Goal: Task Accomplishment & Management: Complete application form

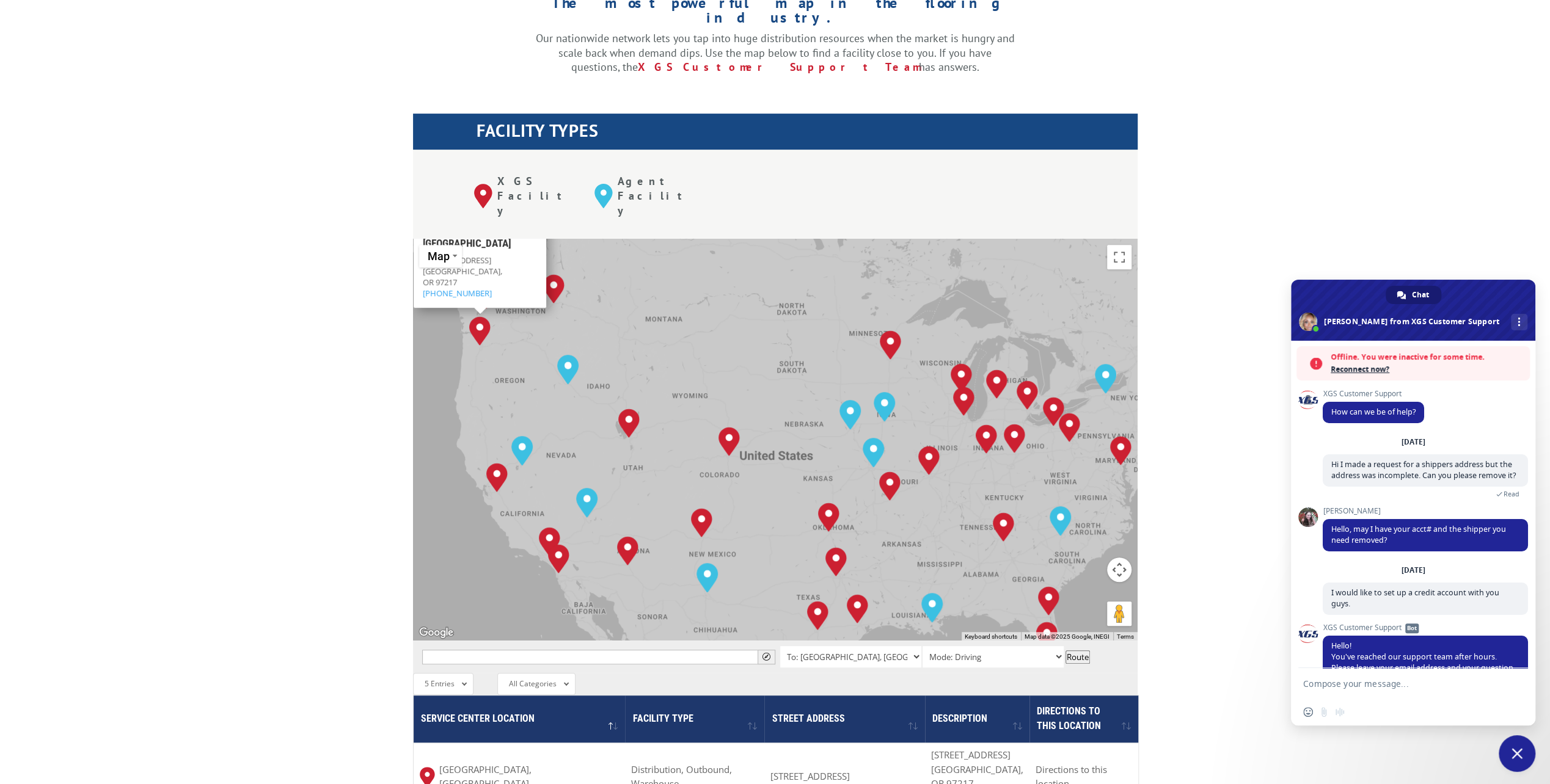
scroll to position [324, 0]
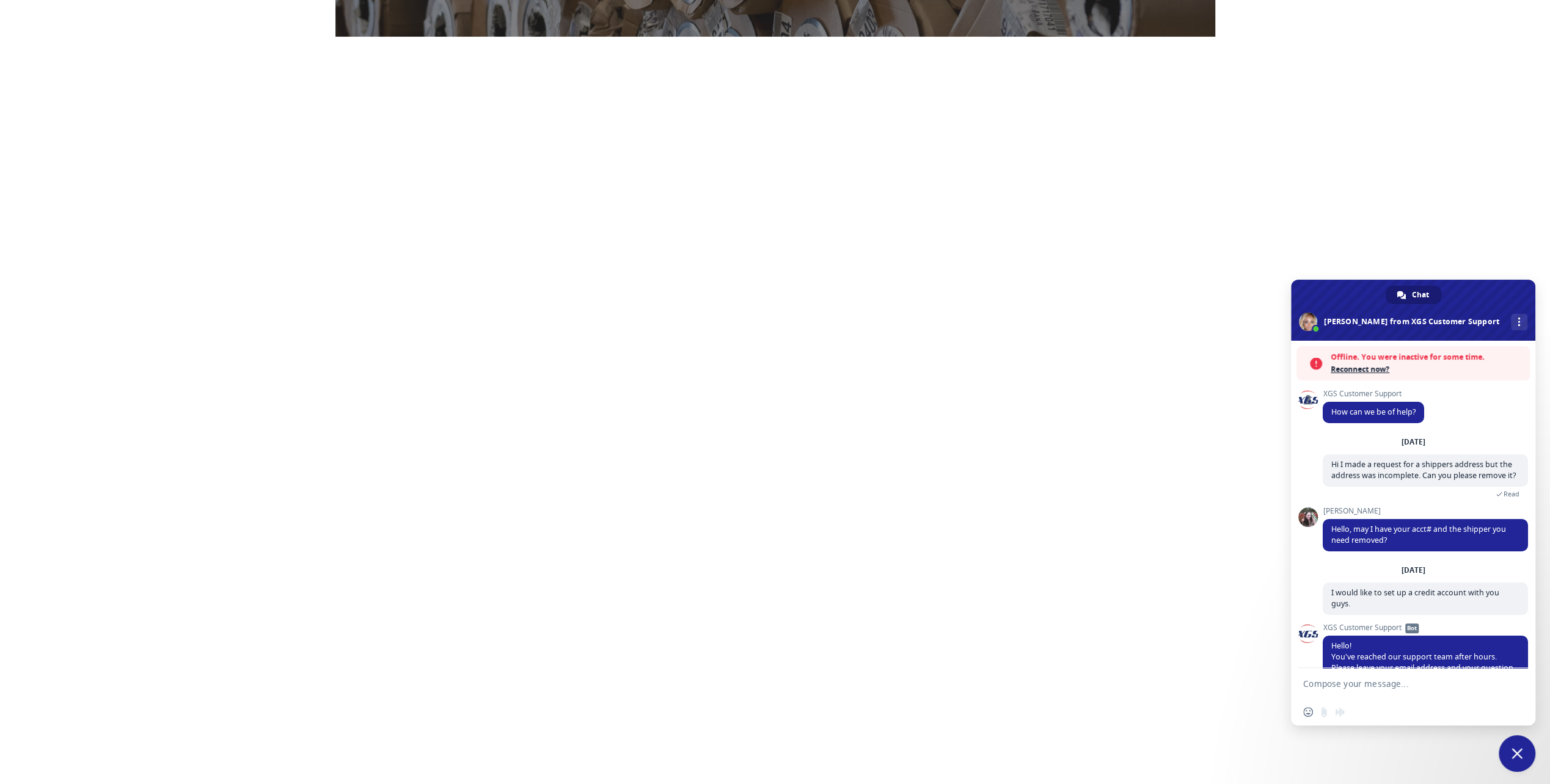
select select "California"
select select "Turf Compant"
select select "Limited Liability Company (LLC)"
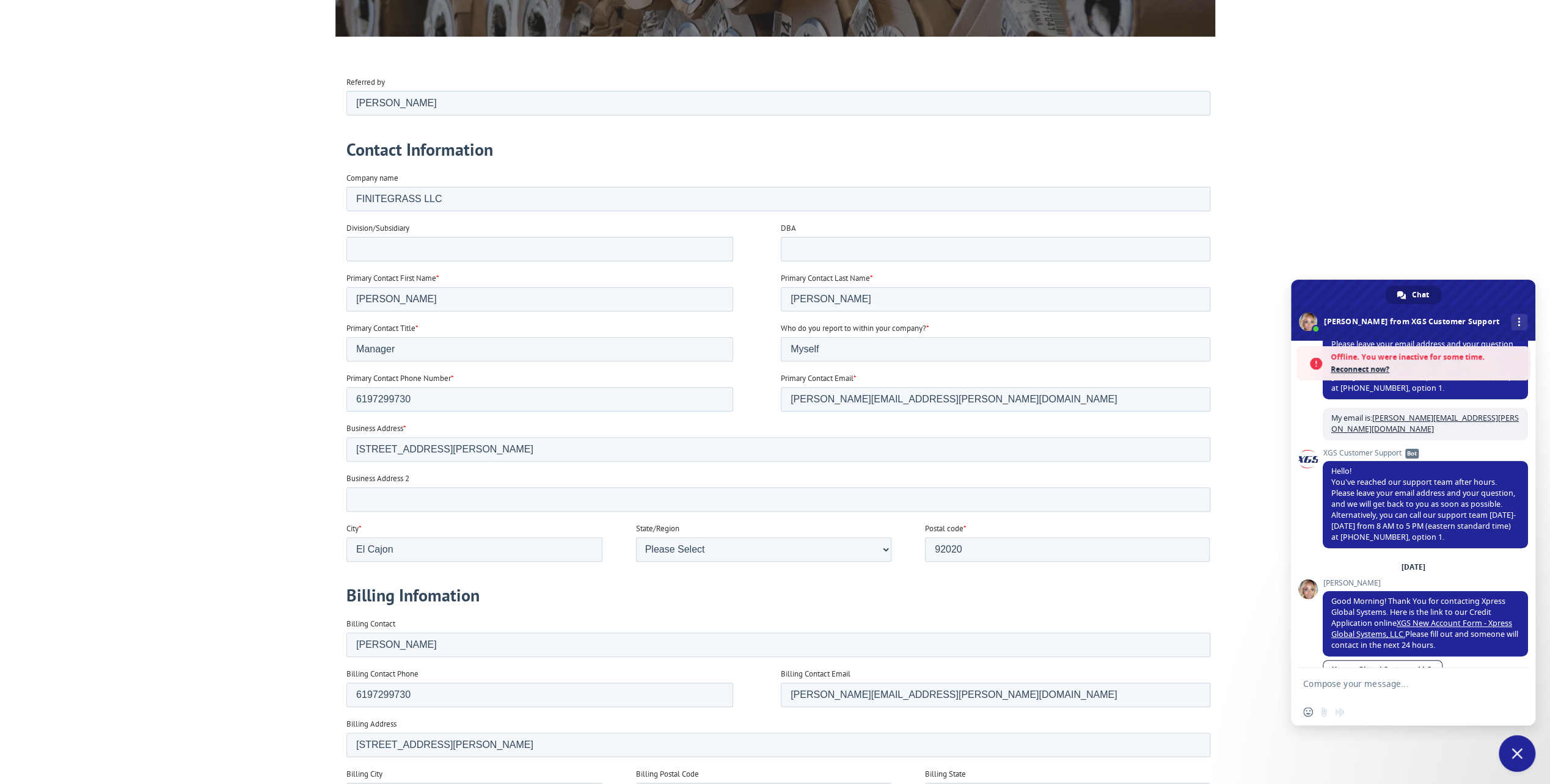
scroll to position [61, 0]
click at [406, 241] on input "Division/Subsidiary" at bounding box center [539, 249] width 387 height 25
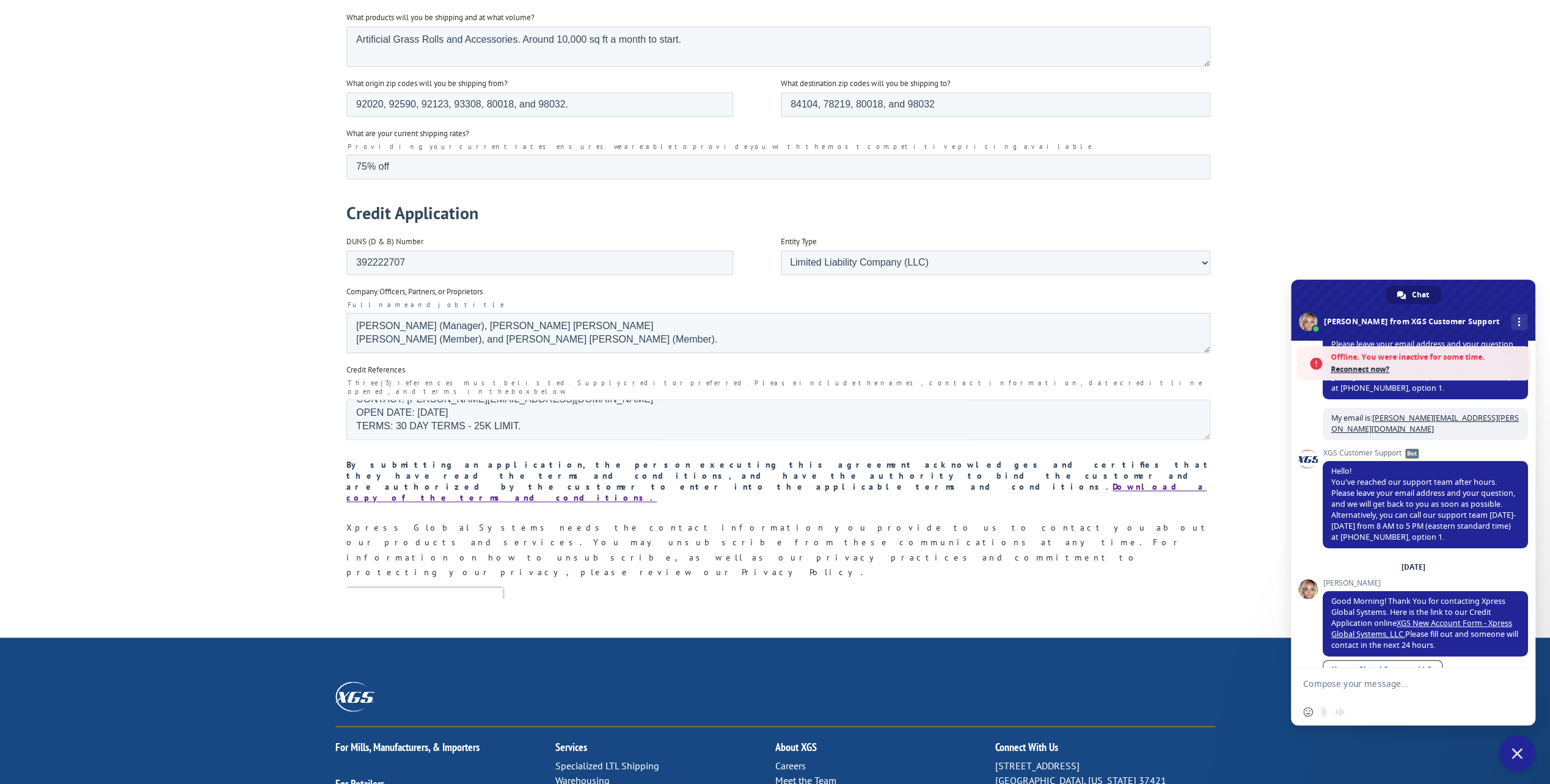
scroll to position [1771, 0]
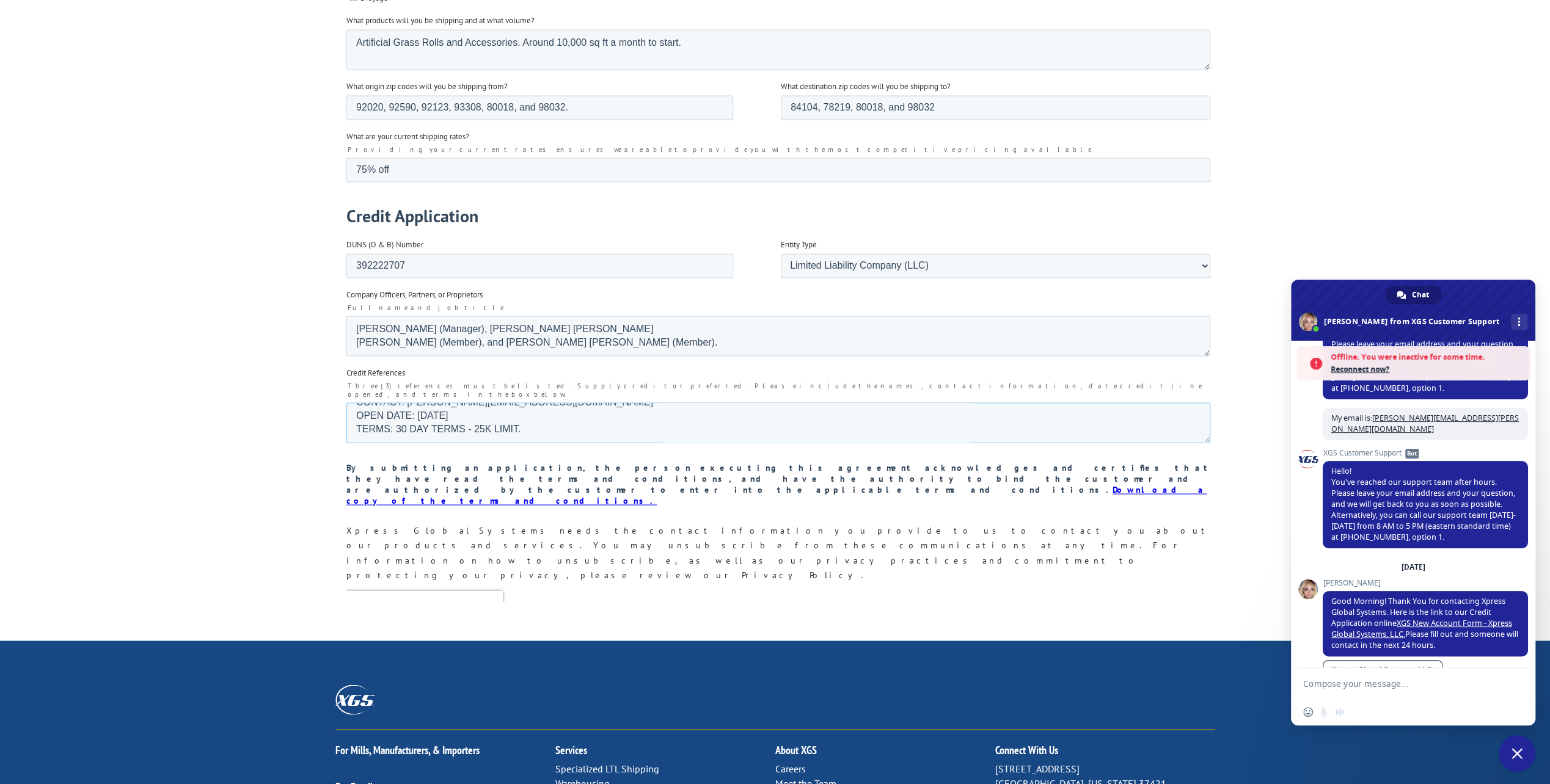
click at [401, 402] on textarea "ACCOUNT #: H038767 BRANCH: IMPERIAL SYNTHETIC TURF SAN DIEGO CONTACT: nate.matt…" at bounding box center [777, 422] width 864 height 40
click at [373, 406] on textarea "ACCOUNT #: H038767 BRANCH: IMPERIAL SYNTHETIC TURF SAN DIEGO CONTACT: nate.matt…" at bounding box center [777, 422] width 864 height 40
click at [1523, 759] on span "Close chat" at bounding box center [1517, 753] width 36 height 36
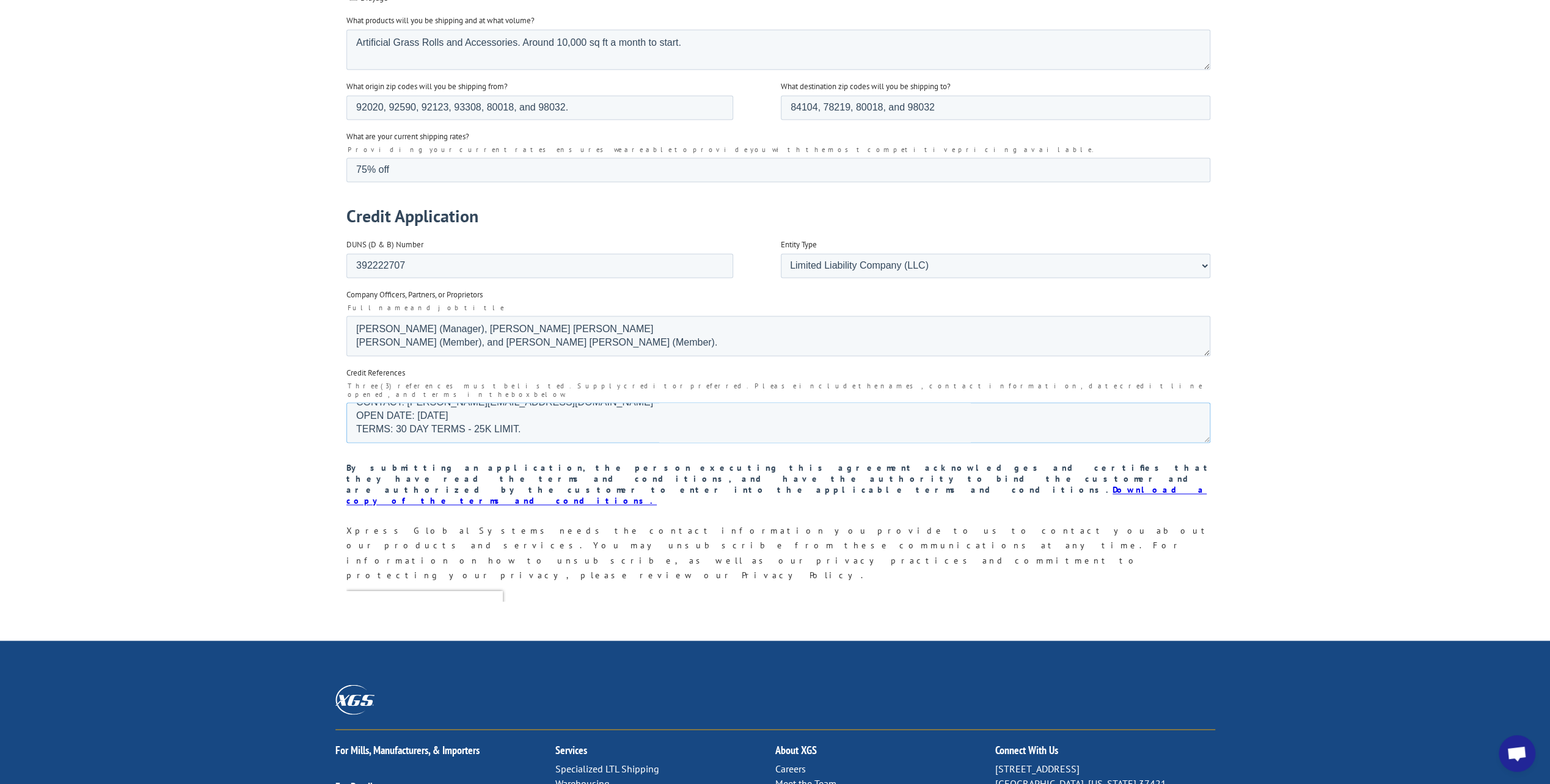
click at [375, 404] on textarea "ACCOUNT #: H038767 BRANCH: IMPERIAL SYNTHETIC TURF SAN DIEGO CONTACT: nate.matt…" at bounding box center [777, 422] width 864 height 40
